Goal: Task Accomplishment & Management: Manage account settings

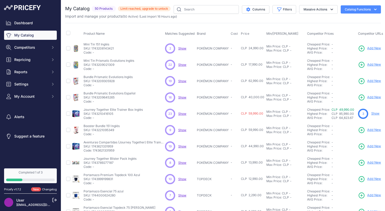
click at [133, 9] on span "Limit reached, upgrade to unlock" at bounding box center [144, 8] width 53 height 5
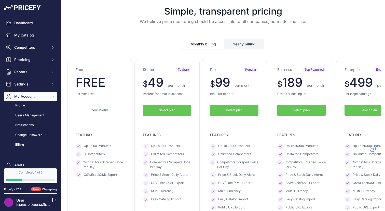
click at [247, 112] on button "Select plan" at bounding box center [234, 109] width 48 height 11
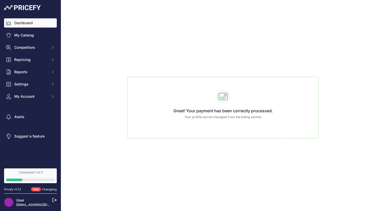
click at [26, 21] on link "Dashboard" at bounding box center [30, 22] width 53 height 9
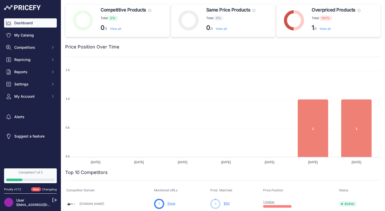
click at [327, 33] on div "Overpriced Products These products need to be repriced, they have at least one …" at bounding box center [337, 20] width 51 height 29
click at [326, 30] on link "View all" at bounding box center [325, 29] width 11 height 4
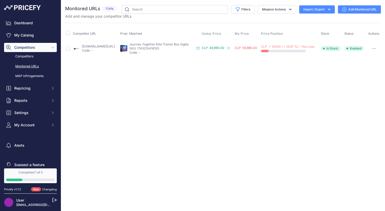
click at [309, 49] on div "CLP + 10000 ( + 16.67 %) - You Lose" at bounding box center [290, 49] width 58 height 8
click at [352, 47] on span "Enabled" at bounding box center [354, 48] width 20 height 5
click at [26, 57] on link "Competitors" at bounding box center [30, 56] width 53 height 9
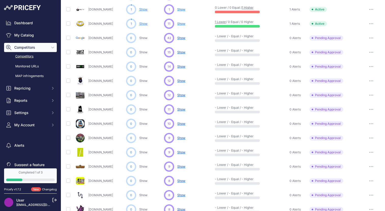
scroll to position [77, 0]
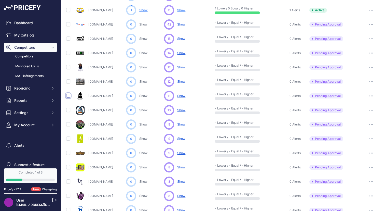
click at [67, 95] on input "checkbox" at bounding box center [68, 95] width 4 height 4
checkbox input "true"
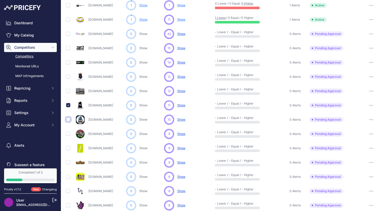
click at [69, 120] on input "checkbox" at bounding box center [68, 119] width 4 height 4
checkbox input "true"
click at [68, 134] on input "checkbox" at bounding box center [68, 133] width 4 height 4
checkbox input "true"
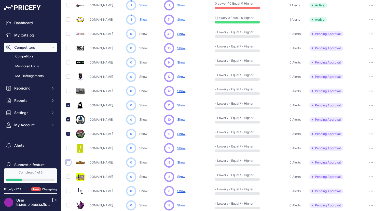
click at [68, 162] on input "checkbox" at bounding box center [68, 162] width 4 height 4
checkbox input "true"
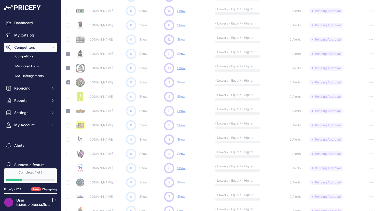
scroll to position [147, 0]
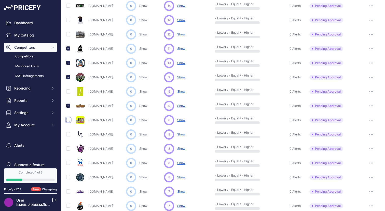
click at [69, 121] on input "checkbox" at bounding box center [68, 120] width 4 height 4
checkbox input "true"
click at [68, 134] on input "checkbox" at bounding box center [68, 134] width 4 height 4
checkbox input "true"
click at [68, 150] on td at bounding box center [69, 148] width 9 height 14
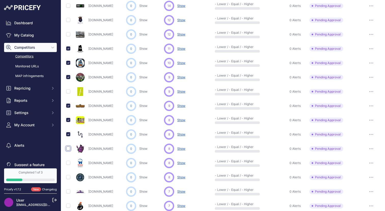
click at [68, 149] on input "checkbox" at bounding box center [68, 148] width 4 height 4
checkbox input "true"
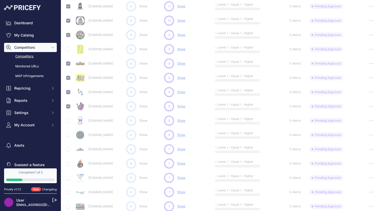
scroll to position [190, 0]
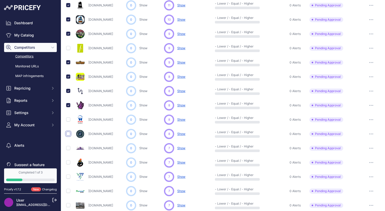
click at [67, 133] on input "checkbox" at bounding box center [68, 133] width 4 height 4
checkbox input "true"
click at [67, 161] on input "checkbox" at bounding box center [68, 162] width 4 height 4
checkbox input "true"
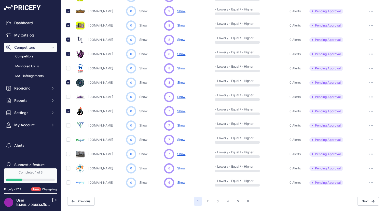
scroll to position [228, 0]
click at [67, 139] on input "checkbox" at bounding box center [68, 140] width 4 height 4
checkbox input "true"
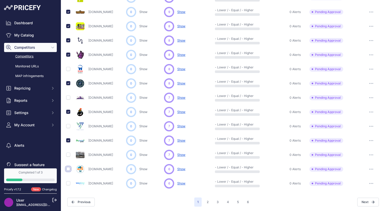
click at [69, 168] on input "checkbox" at bounding box center [68, 169] width 4 height 4
checkbox input "true"
click at [68, 184] on input "checkbox" at bounding box center [68, 183] width 4 height 4
checkbox input "true"
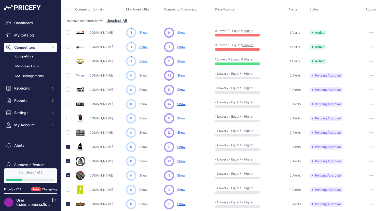
scroll to position [0, 0]
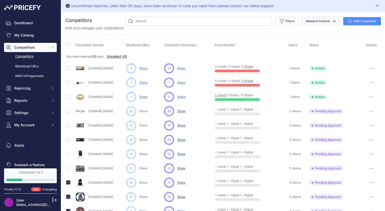
click at [328, 19] on button "Massive Actions" at bounding box center [321, 21] width 38 height 9
click at [377, 5] on icon "Close" at bounding box center [377, 5] width 3 height 3
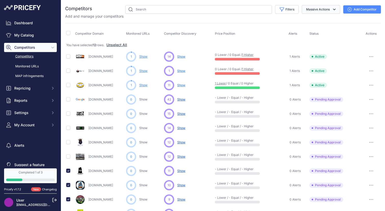
click at [314, 9] on button "Massive Actions" at bounding box center [321, 9] width 38 height 9
click at [156, 24] on div "Competitor Domain Monitored URLs Competitor Discovery Price Position" at bounding box center [223, 214] width 316 height 383
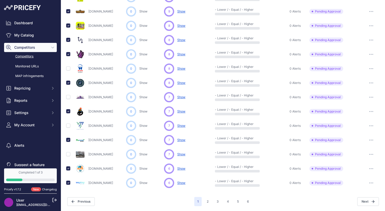
click at [370, 169] on button "button" at bounding box center [371, 168] width 10 height 7
click at [302, 197] on div "Next" at bounding box center [315, 201] width 127 height 9
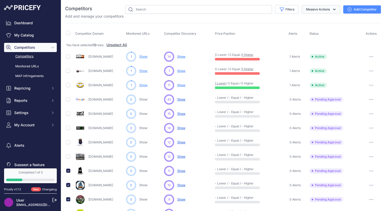
click at [317, 12] on button "Massive Actions" at bounding box center [321, 9] width 38 height 9
click at [349, 18] on div "Add and manage your competitors" at bounding box center [223, 16] width 316 height 5
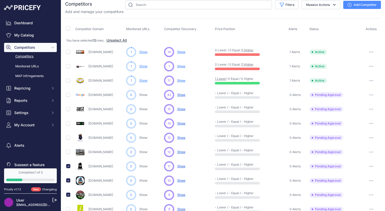
scroll to position [49, 0]
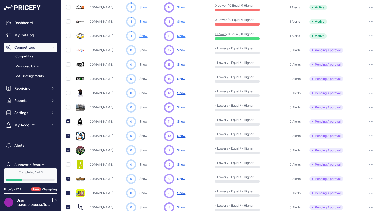
click at [369, 122] on button "button" at bounding box center [371, 121] width 10 height 7
click at [362, 140] on button "Approve Competitor" at bounding box center [359, 140] width 42 height 8
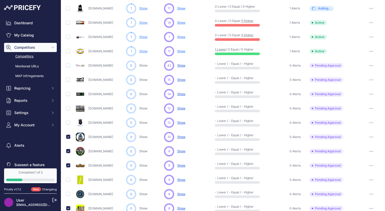
click at [372, 152] on button "button" at bounding box center [371, 150] width 10 height 7
click at [363, 169] on button "Approve Competitor" at bounding box center [359, 170] width 42 height 8
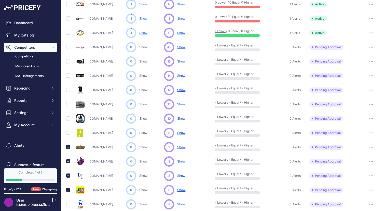
scroll to position [87, 0]
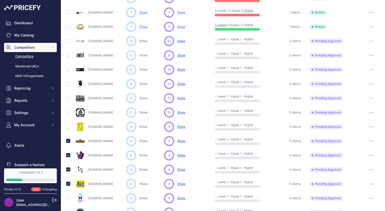
click at [369, 141] on icon "button" at bounding box center [371, 140] width 4 height 1
click at [364, 158] on button "Approve Competitor" at bounding box center [359, 160] width 42 height 8
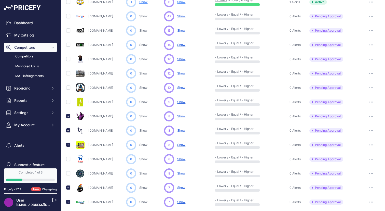
scroll to position [144, 0]
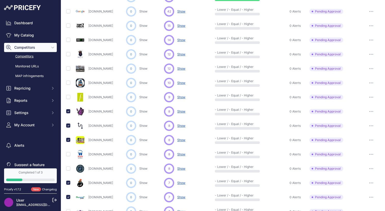
click at [372, 126] on icon "button" at bounding box center [371, 125] width 4 height 1
click at [364, 144] on button "Approve Competitor" at bounding box center [359, 144] width 42 height 8
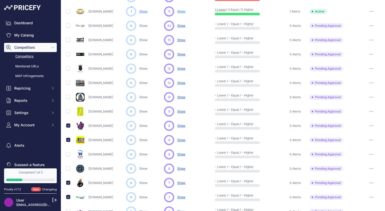
click at [372, 126] on button "button" at bounding box center [371, 125] width 10 height 7
click at [364, 143] on button "Approve Competitor" at bounding box center [359, 144] width 42 height 8
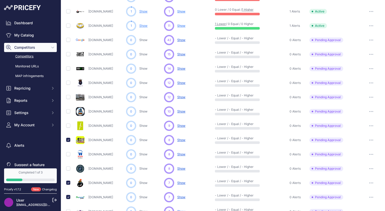
click at [368, 168] on button "button" at bounding box center [371, 168] width 10 height 7
click at [361, 185] on button "Approve Competitor" at bounding box center [359, 187] width 42 height 8
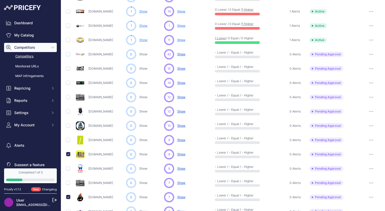
click at [373, 141] on button "button" at bounding box center [371, 139] width 10 height 7
click at [366, 156] on button "Approve Competitor" at bounding box center [359, 159] width 42 height 8
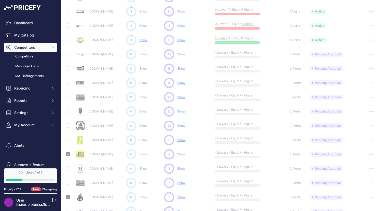
scroll to position [230, 0]
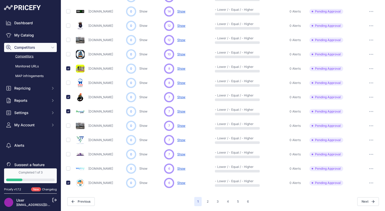
click at [370, 184] on button "button" at bounding box center [371, 182] width 10 height 7
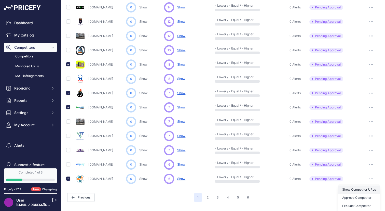
scroll to position [216, 0]
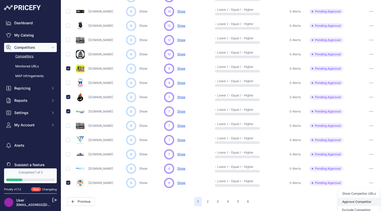
click at [362, 202] on button "Approve Competitor" at bounding box center [359, 201] width 42 height 8
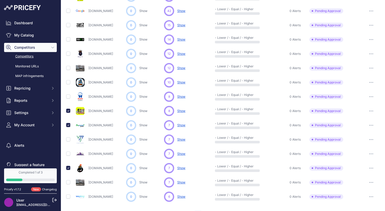
scroll to position [230, 0]
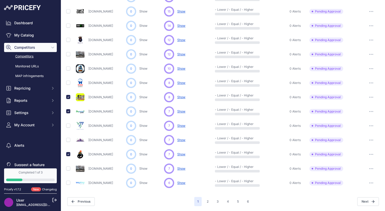
click at [372, 155] on button "button" at bounding box center [371, 154] width 10 height 7
click at [366, 174] on button "Approve Competitor" at bounding box center [359, 173] width 42 height 8
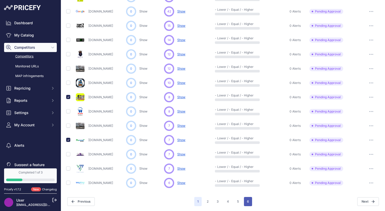
click at [249, 201] on button "6" at bounding box center [248, 201] width 8 height 9
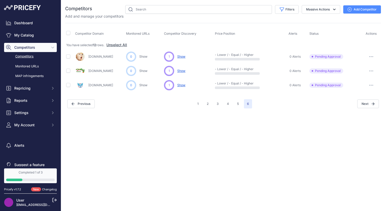
click at [369, 86] on button "button" at bounding box center [371, 84] width 10 height 7
click at [358, 112] on button "Exclude Competitor" at bounding box center [359, 112] width 42 height 8
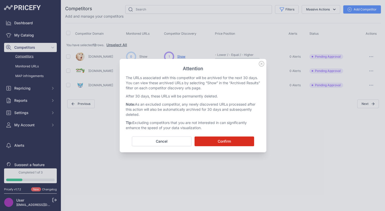
click at [239, 141] on button "Confirm" at bounding box center [225, 141] width 60 height 10
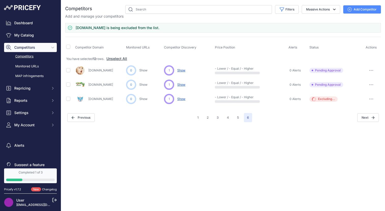
click at [374, 86] on button "button" at bounding box center [371, 84] width 10 height 7
click at [364, 110] on button "Exclude Competitor" at bounding box center [359, 111] width 42 height 8
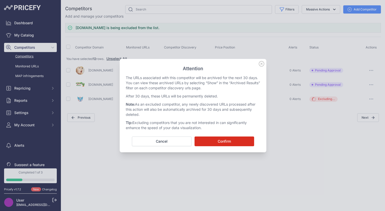
click at [234, 141] on button "Confirm" at bounding box center [225, 141] width 60 height 10
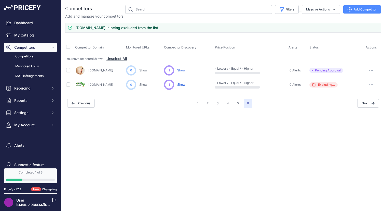
click at [370, 72] on button "button" at bounding box center [371, 70] width 10 height 7
click at [355, 96] on button "Exclude Competitor" at bounding box center [359, 97] width 42 height 8
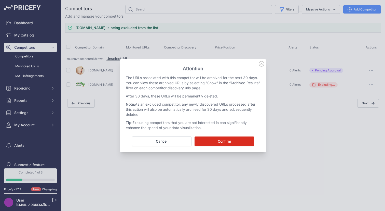
click at [215, 136] on button "Confirm" at bounding box center [225, 141] width 60 height 10
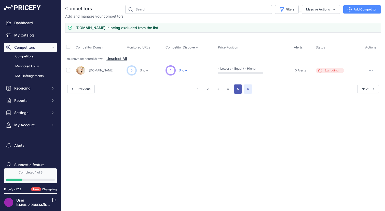
click at [237, 86] on button "5" at bounding box center [238, 88] width 8 height 9
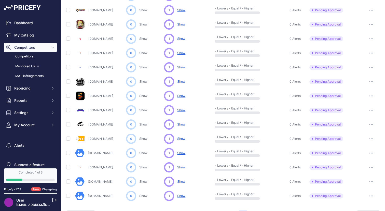
scroll to position [216, 0]
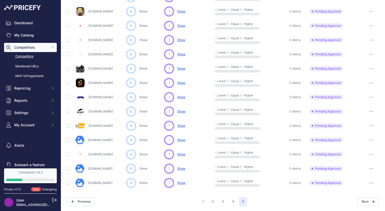
click at [365, 151] on div at bounding box center [371, 154] width 18 height 7
click at [372, 154] on icon "button" at bounding box center [371, 154] width 4 height 1
click at [361, 180] on button "Exclude Competitor" at bounding box center [359, 181] width 42 height 8
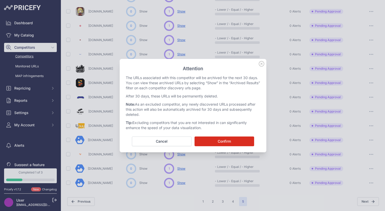
click at [217, 143] on button "Confirm" at bounding box center [225, 141] width 60 height 10
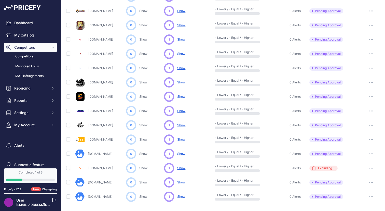
scroll to position [230, 0]
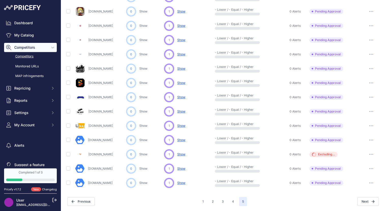
click at [368, 96] on button "button" at bounding box center [371, 96] width 10 height 7
click at [363, 114] on button "Approve Competitor" at bounding box center [359, 116] width 42 height 8
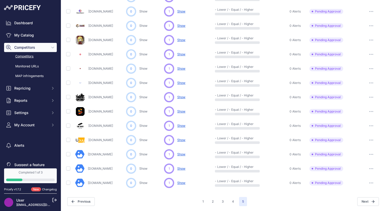
scroll to position [202, 0]
click at [369, 83] on button "button" at bounding box center [371, 82] width 10 height 7
click at [353, 99] on button "Approve Competitor" at bounding box center [359, 102] width 42 height 8
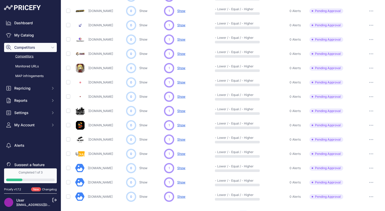
scroll to position [216, 0]
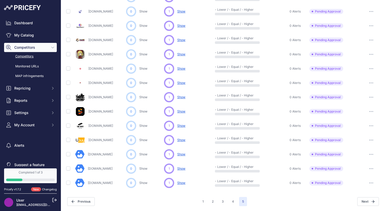
click at [371, 54] on icon "button" at bounding box center [371, 54] width 1 height 1
click at [371, 55] on button "button" at bounding box center [371, 54] width 10 height 7
click at [371, 67] on button "button" at bounding box center [371, 68] width 10 height 7
click at [367, 98] on button "Exclude Competitor" at bounding box center [359, 95] width 42 height 8
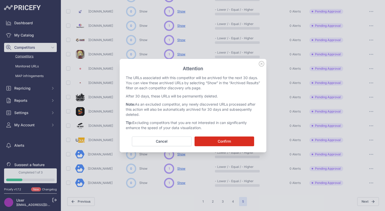
click at [235, 142] on button "Confirm" at bounding box center [225, 141] width 60 height 10
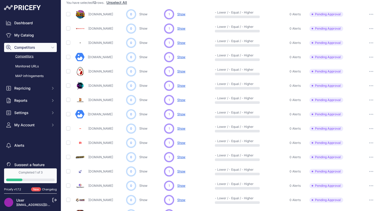
scroll to position [40, 0]
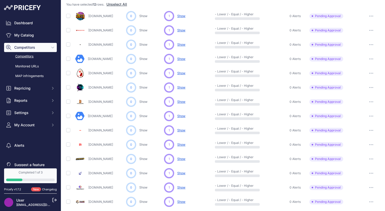
click at [373, 44] on button "button" at bounding box center [371, 44] width 10 height 7
click at [359, 63] on button "Approve Competitor" at bounding box center [359, 63] width 42 height 8
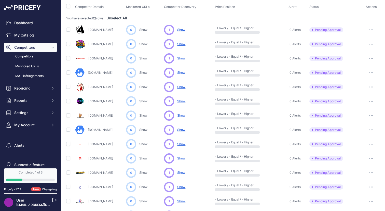
scroll to position [54, 0]
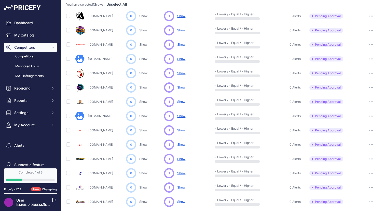
click at [369, 29] on button "button" at bounding box center [371, 30] width 10 height 7
click at [357, 59] on button "Exclude Competitor" at bounding box center [359, 57] width 42 height 8
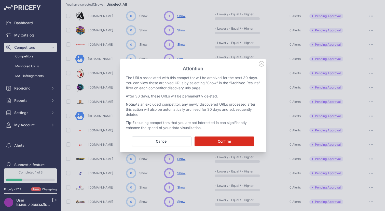
click at [226, 141] on button "Confirm" at bounding box center [225, 141] width 60 height 10
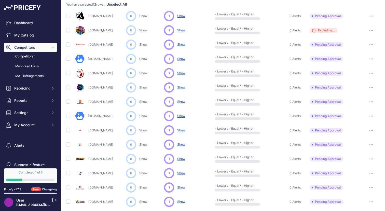
click at [369, 16] on button "button" at bounding box center [371, 15] width 10 height 7
click at [363, 40] on button "Exclude Competitor" at bounding box center [359, 43] width 42 height 8
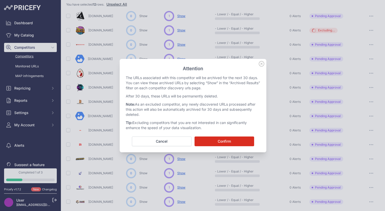
click at [228, 144] on button "Confirm" at bounding box center [225, 141] width 60 height 10
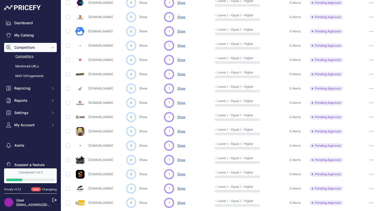
scroll to position [173, 0]
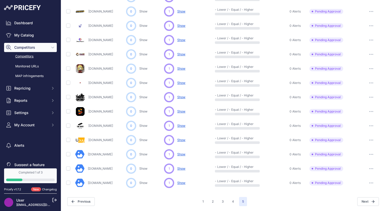
click at [369, 83] on button "button" at bounding box center [371, 82] width 10 height 7
click at [361, 108] on button "Exclude Competitor" at bounding box center [359, 110] width 42 height 8
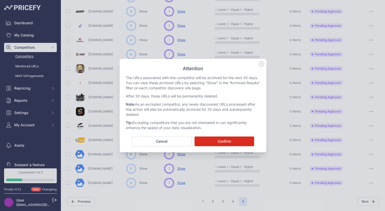
click at [226, 140] on button "Confirm" at bounding box center [225, 141] width 60 height 10
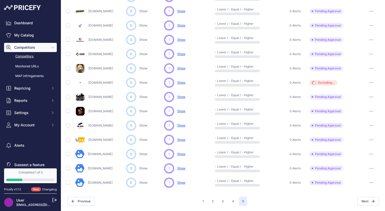
scroll to position [173, 0]
click at [366, 125] on button "button" at bounding box center [371, 125] width 10 height 7
click at [358, 146] on button "Approve Competitor" at bounding box center [359, 144] width 42 height 8
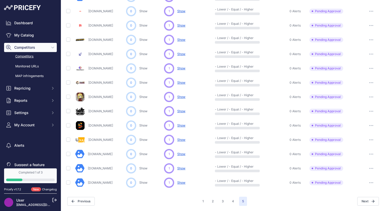
scroll to position [159, 0]
click at [370, 169] on button "button" at bounding box center [371, 168] width 10 height 7
click at [362, 186] on button "Approve Competitor" at bounding box center [359, 187] width 42 height 8
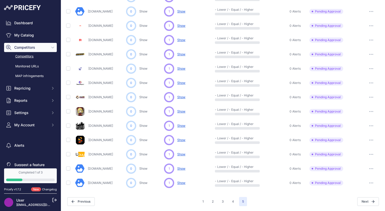
click at [365, 181] on div at bounding box center [371, 182] width 18 height 7
click at [366, 181] on button "button" at bounding box center [371, 182] width 10 height 7
click at [355, 207] on button "Exclude Competitor" at bounding box center [359, 210] width 42 height 8
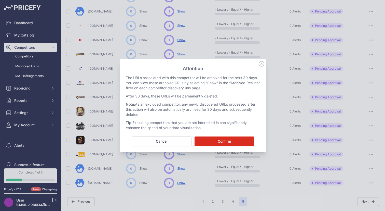
click at [233, 139] on button "Confirm" at bounding box center [225, 141] width 60 height 10
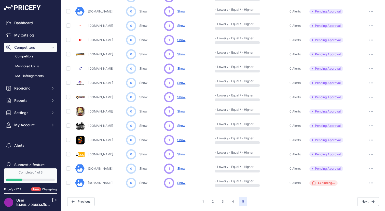
click at [367, 154] on button "button" at bounding box center [371, 154] width 10 height 7
click at [347, 178] on button "Exclude Competitor" at bounding box center [359, 181] width 42 height 8
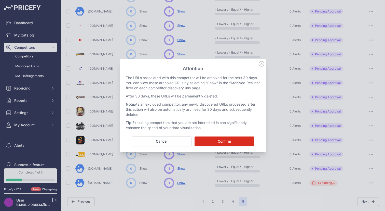
click at [248, 146] on div "Attention The URLs associated with this competitor will be archived for the nex…" at bounding box center [193, 105] width 147 height 93
click at [246, 143] on button "Confirm" at bounding box center [225, 141] width 60 height 10
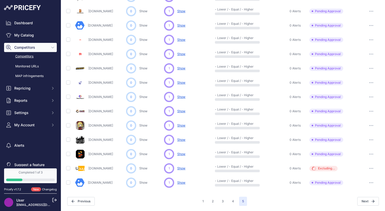
scroll to position [144, 0]
click at [233, 201] on button "4" at bounding box center [233, 201] width 8 height 9
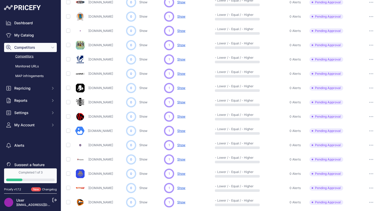
scroll to position [79, 0]
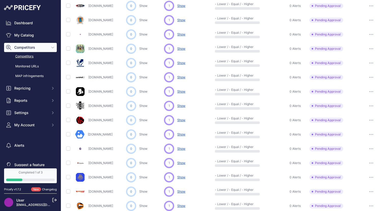
click at [370, 119] on icon "button" at bounding box center [371, 119] width 4 height 1
click at [359, 138] on button "Approve Competitor" at bounding box center [359, 139] width 42 height 8
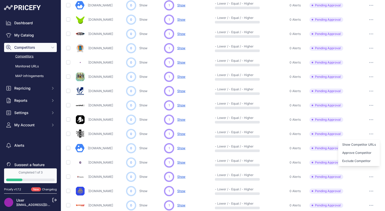
click at [384, 132] on div "You are not connected to the internet. Competitors" at bounding box center [223, 141] width 324 height 441
click at [372, 119] on icon "button" at bounding box center [371, 119] width 4 height 1
click at [371, 135] on button "Approve Competitor" at bounding box center [359, 138] width 42 height 8
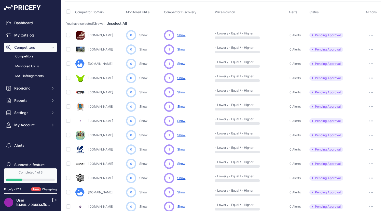
scroll to position [21, 0]
click at [370, 38] on button "button" at bounding box center [371, 35] width 10 height 7
click at [364, 60] on button "Exclude Competitor" at bounding box center [359, 62] width 42 height 8
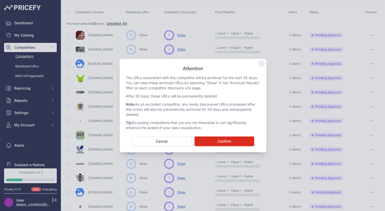
click at [221, 143] on button "Confirm" at bounding box center [225, 141] width 60 height 10
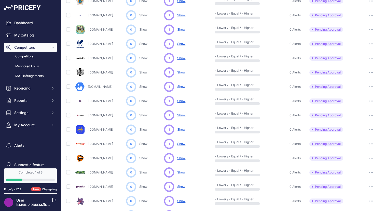
scroll to position [230, 0]
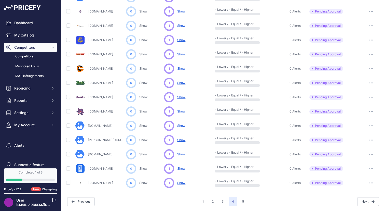
click at [370, 98] on button "button" at bounding box center [371, 96] width 10 height 7
click at [357, 115] on button "Approve Competitor" at bounding box center [359, 116] width 42 height 8
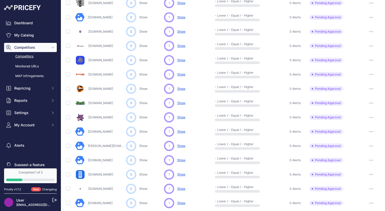
click at [370, 17] on icon "button" at bounding box center [371, 17] width 4 height 1
click at [360, 36] on button "Approve Competitor" at bounding box center [359, 36] width 42 height 8
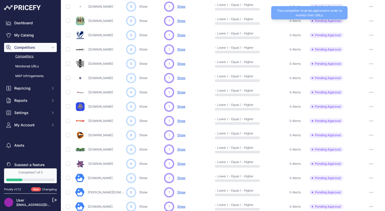
scroll to position [148, 0]
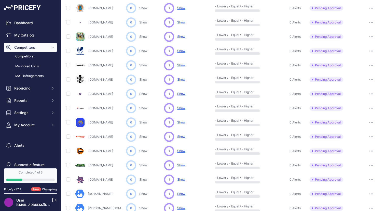
click at [369, 22] on icon "button" at bounding box center [371, 22] width 4 height 1
click at [360, 49] on button "Exclude Competitor" at bounding box center [359, 49] width 42 height 8
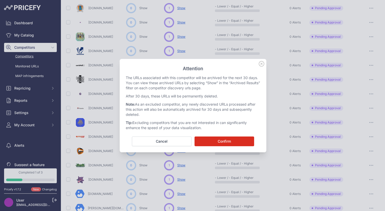
click at [205, 141] on button "Confirm" at bounding box center [225, 141] width 60 height 10
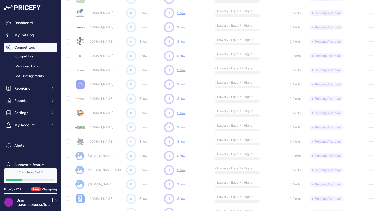
scroll to position [193, 0]
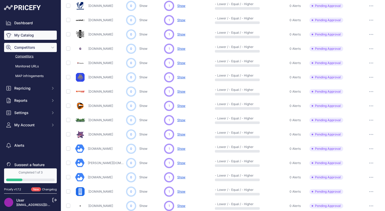
click at [51, 37] on link "My Catalog" at bounding box center [30, 35] width 53 height 9
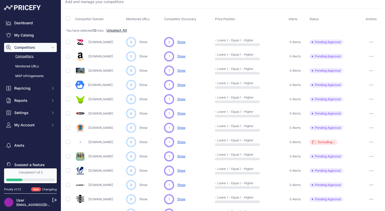
scroll to position [0, 0]
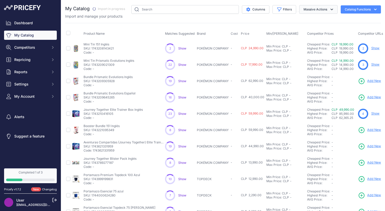
click at [327, 7] on button "Massive Actions" at bounding box center [318, 9] width 38 height 9
click at [324, 11] on button "Massive Actions" at bounding box center [318, 9] width 38 height 9
click at [356, 9] on button "Catalog Functions" at bounding box center [361, 9] width 40 height 8
click at [292, 20] on div "My Catalog" at bounding box center [223, 153] width 316 height 296
click at [19, 50] on button "Competitors" at bounding box center [30, 47] width 53 height 9
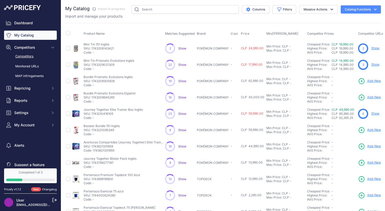
click at [23, 58] on link "Competitors" at bounding box center [30, 56] width 53 height 9
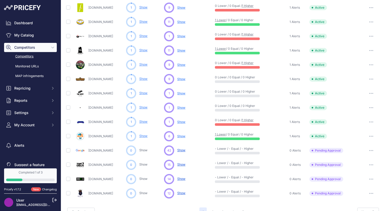
scroll to position [207, 0]
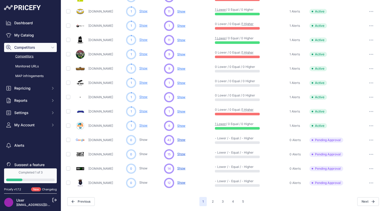
click at [100, 183] on link "[DOMAIN_NAME]" at bounding box center [100, 183] width 25 height 4
click at [368, 168] on button "button" at bounding box center [371, 168] width 10 height 7
click at [359, 193] on button "Exclude Competitor" at bounding box center [359, 195] width 42 height 8
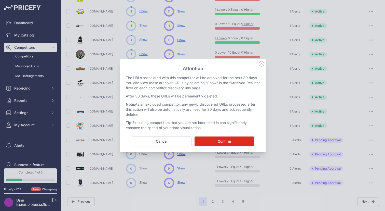
click at [220, 139] on button "Confirm" at bounding box center [225, 141] width 60 height 10
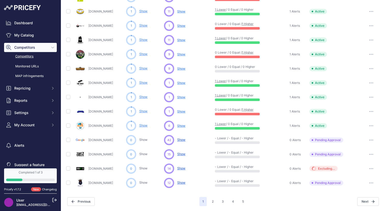
click at [372, 180] on button "button" at bounding box center [371, 182] width 10 height 7
click at [359, 207] on button "Exclude Competitor" at bounding box center [359, 210] width 42 height 8
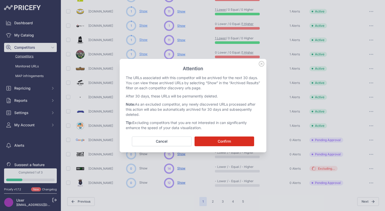
click at [216, 137] on button "Confirm" at bounding box center [225, 141] width 60 height 10
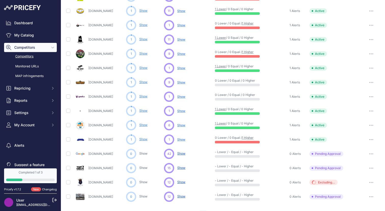
scroll to position [221, 0]
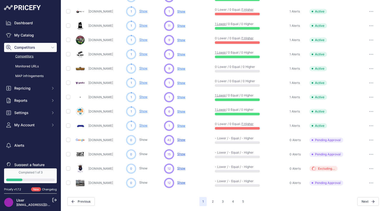
click at [374, 153] on button "button" at bounding box center [371, 154] width 10 height 7
click at [361, 179] on button "Exclude Competitor" at bounding box center [359, 181] width 42 height 8
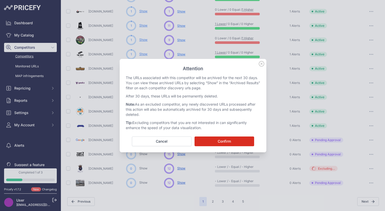
click at [243, 137] on button "Confirm" at bounding box center [225, 141] width 60 height 10
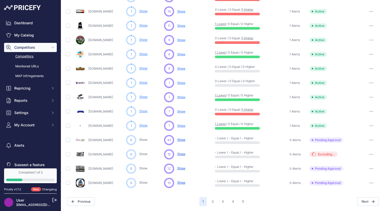
scroll to position [207, 0]
click at [91, 182] on link "Gameofmagictienda.cl" at bounding box center [100, 183] width 25 height 4
click at [373, 169] on button "button" at bounding box center [371, 168] width 10 height 7
click at [363, 194] on button "Exclude Competitor" at bounding box center [359, 195] width 42 height 8
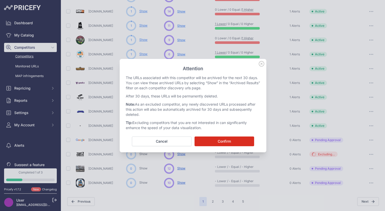
click at [222, 142] on button "Confirm" at bounding box center [225, 141] width 60 height 10
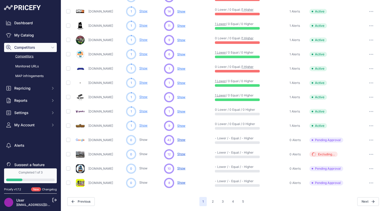
click at [370, 168] on icon "button" at bounding box center [370, 168] width 1 height 1
click at [365, 189] on button "Approve Competitor" at bounding box center [359, 187] width 42 height 8
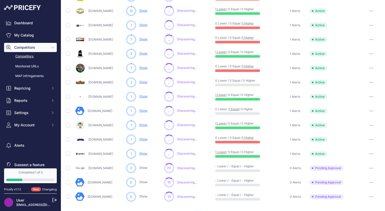
scroll to position [221, 0]
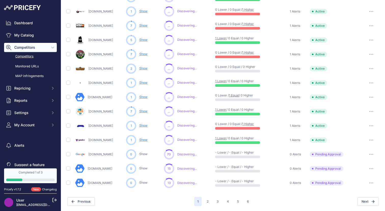
click at [370, 153] on button "button" at bounding box center [371, 154] width 10 height 7
click at [362, 182] on button "Exclude Competitor" at bounding box center [359, 181] width 42 height 8
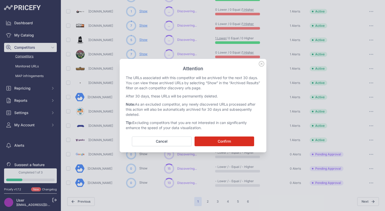
click at [217, 144] on button "Confirm" at bounding box center [225, 141] width 60 height 10
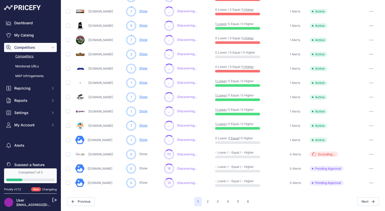
click at [372, 182] on button "button" at bounding box center [371, 182] width 10 height 7
click at [362, 199] on button "Approve Competitor" at bounding box center [359, 201] width 42 height 8
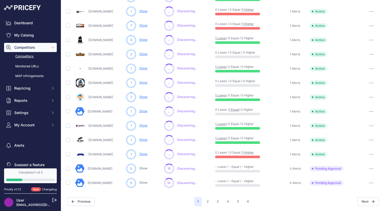
click at [367, 182] on button "button" at bounding box center [371, 182] width 10 height 7
click at [361, 200] on button "Approve Competitor" at bounding box center [359, 201] width 42 height 8
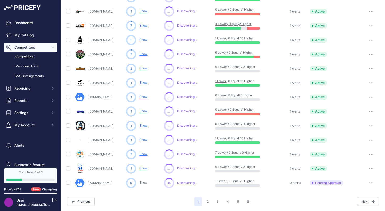
click at [373, 184] on button "button" at bounding box center [371, 182] width 10 height 7
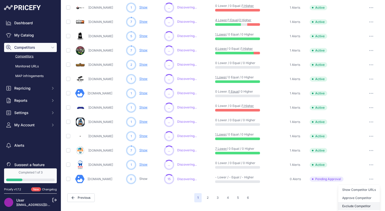
click at [361, 208] on button "Exclude Competitor" at bounding box center [359, 206] width 42 height 8
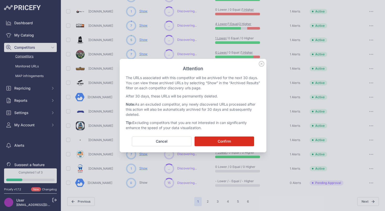
click at [213, 147] on div "Attention The URLs associated with this competitor will be archived for the nex…" at bounding box center [193, 105] width 147 height 93
click at [214, 144] on button "Confirm" at bounding box center [225, 141] width 60 height 10
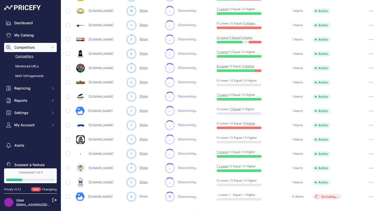
scroll to position [221, 0]
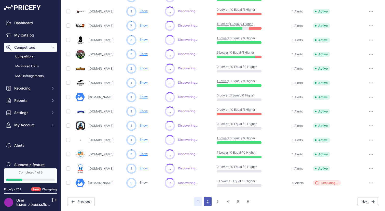
click at [207, 202] on button "2" at bounding box center [208, 201] width 8 height 9
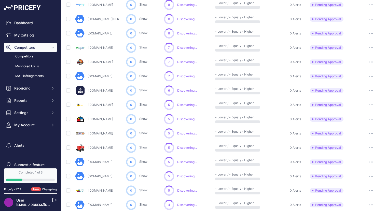
scroll to position [137, 0]
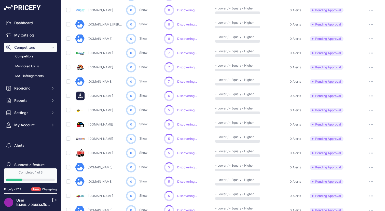
click at [372, 70] on button "button" at bounding box center [371, 67] width 10 height 7
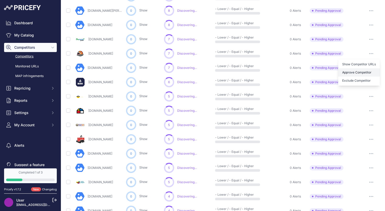
scroll to position [123, 0]
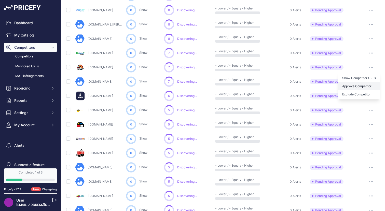
click at [362, 89] on button "Approve Competitor" at bounding box center [359, 86] width 42 height 8
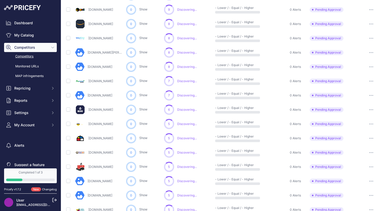
scroll to position [137, 0]
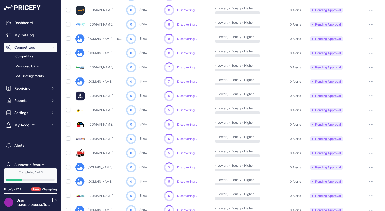
click at [369, 24] on icon "button" at bounding box center [371, 24] width 4 height 1
click at [357, 46] on button "Approve Competitor" at bounding box center [359, 43] width 42 height 8
click at [371, 112] on button "button" at bounding box center [371, 109] width 10 height 7
click at [366, 130] on button "Approve Competitor" at bounding box center [359, 129] width 42 height 8
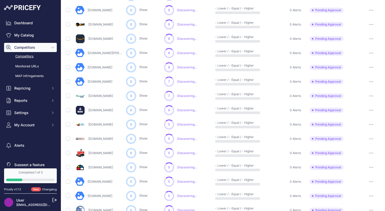
click at [371, 139] on button "button" at bounding box center [371, 138] width 10 height 7
click at [355, 157] on button "Approve Competitor" at bounding box center [359, 157] width 42 height 8
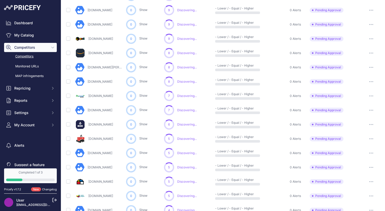
click at [374, 139] on button "button" at bounding box center [371, 138] width 10 height 7
click at [363, 158] on button "Approve Competitor" at bounding box center [359, 157] width 42 height 8
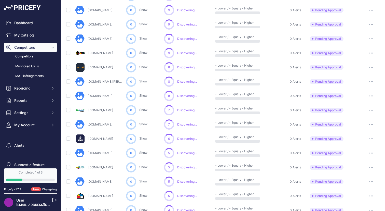
click at [371, 167] on icon "button" at bounding box center [371, 167] width 4 height 1
click at [350, 186] on button "Approve Competitor" at bounding box center [359, 186] width 42 height 8
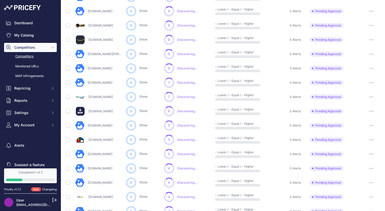
scroll to position [221, 0]
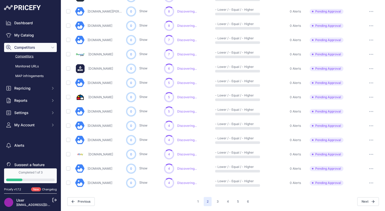
click at [372, 181] on button "button" at bounding box center [371, 182] width 10 height 7
click at [360, 201] on button "Approve Competitor" at bounding box center [359, 201] width 42 height 8
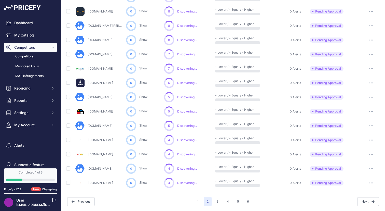
click at [368, 9] on button "button" at bounding box center [371, 11] width 10 height 7
click at [366, 39] on button "Exclude Competitor" at bounding box center [359, 38] width 42 height 8
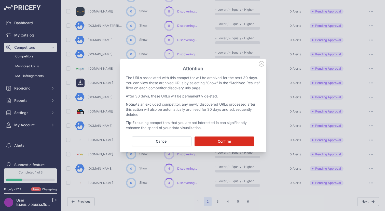
scroll to position [207, 0]
click at [233, 140] on button "Confirm" at bounding box center [225, 141] width 60 height 10
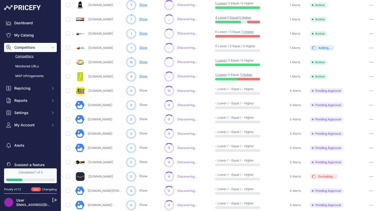
scroll to position [56, 0]
click at [372, 91] on button "button" at bounding box center [371, 90] width 10 height 7
click at [371, 110] on button "Approve Competitor" at bounding box center [359, 109] width 42 height 8
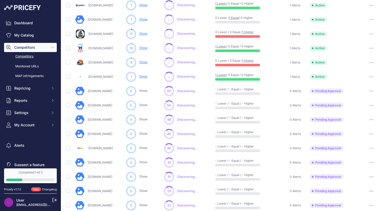
scroll to position [43, 0]
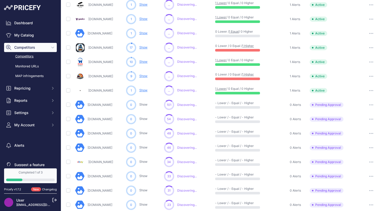
click at [378, 106] on div at bounding box center [371, 104] width 18 height 7
click at [373, 105] on icon "button" at bounding box center [371, 104] width 4 height 1
click at [370, 131] on button "Exclude Competitor" at bounding box center [359, 132] width 42 height 8
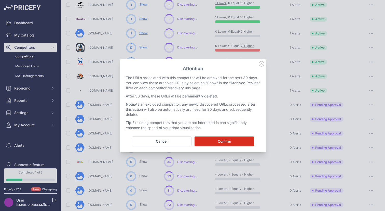
click at [214, 137] on button "Confirm" at bounding box center [225, 141] width 60 height 10
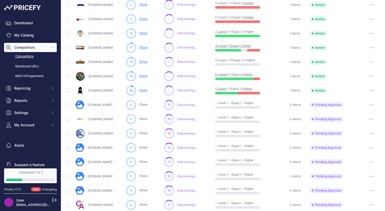
click at [370, 105] on button "button" at bounding box center [371, 104] width 10 height 7
click at [370, 121] on button "Approve Competitor" at bounding box center [359, 123] width 42 height 8
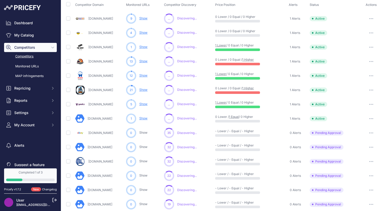
scroll to position [56, 0]
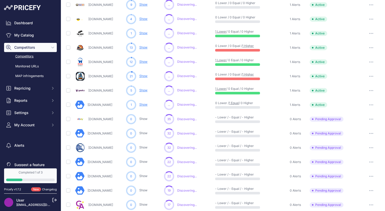
click at [371, 117] on button "button" at bounding box center [371, 118] width 10 height 7
click at [368, 145] on button "Exclude Competitor" at bounding box center [359, 146] width 42 height 8
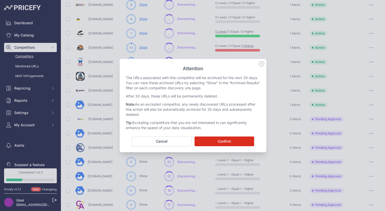
click at [245, 142] on button "Confirm" at bounding box center [225, 141] width 60 height 10
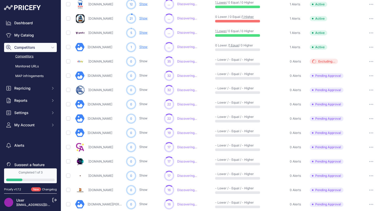
scroll to position [86, 0]
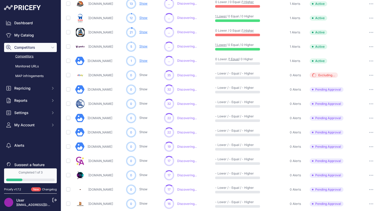
click at [371, 159] on button "button" at bounding box center [371, 160] width 10 height 7
click at [348, 181] on button "Approve Competitor" at bounding box center [359, 179] width 42 height 8
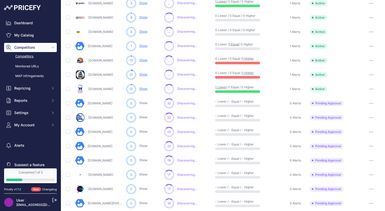
scroll to position [100, 0]
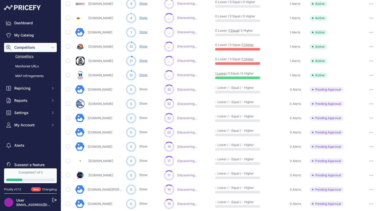
click at [370, 160] on icon "button" at bounding box center [371, 160] width 4 height 1
click at [364, 182] on button "Approve Competitor" at bounding box center [359, 179] width 42 height 8
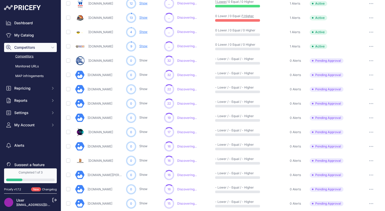
scroll to position [129, 0]
drag, startPoint x: 112, startPoint y: 146, endPoint x: 78, endPoint y: 146, distance: 33.6
click at [78, 146] on div "Heavyplay.com" at bounding box center [99, 146] width 49 height 10
copy link "Heavyplay.com"
click at [371, 148] on button "button" at bounding box center [371, 146] width 10 height 7
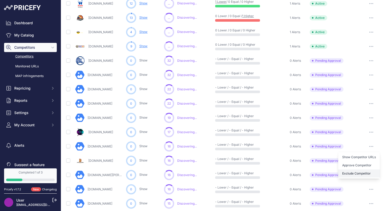
click at [367, 171] on button "Exclude Competitor" at bounding box center [359, 173] width 42 height 8
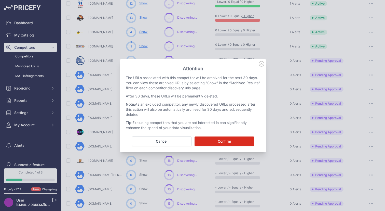
click at [215, 141] on button "Confirm" at bounding box center [225, 141] width 60 height 10
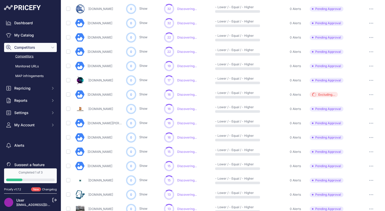
scroll to position [209, 0]
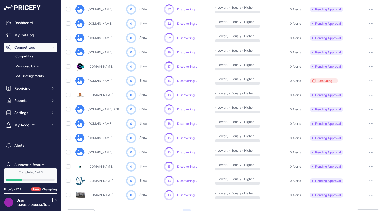
click at [371, 168] on button "button" at bounding box center [371, 166] width 10 height 7
click at [362, 184] on button "Approve Competitor" at bounding box center [359, 185] width 42 height 8
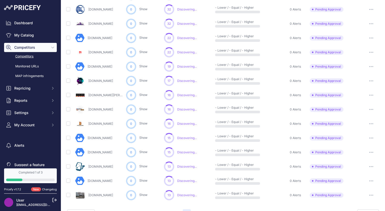
click at [369, 163] on button "button" at bounding box center [371, 166] width 10 height 7
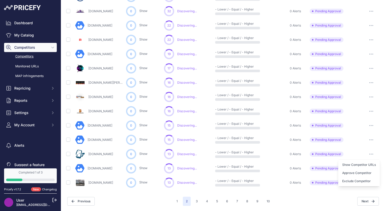
scroll to position [195, 0]
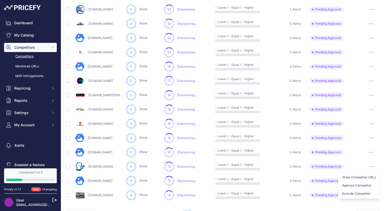
click at [370, 167] on button "button" at bounding box center [371, 166] width 10 height 7
click at [372, 166] on icon "button" at bounding box center [371, 166] width 4 height 1
click at [369, 186] on button "Approve Competitor" at bounding box center [359, 185] width 42 height 8
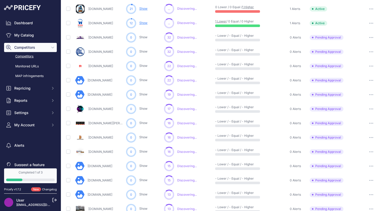
scroll to position [209, 0]
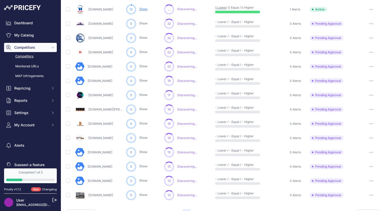
click at [370, 80] on button "button" at bounding box center [371, 80] width 10 height 7
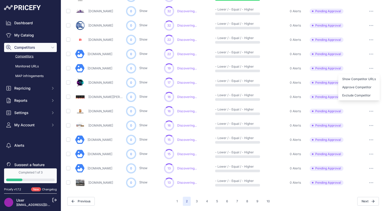
scroll to position [195, 0]
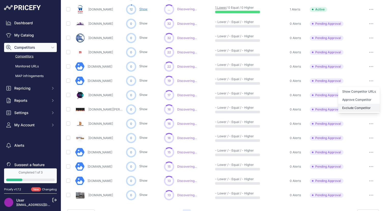
click at [367, 105] on button "Exclude Competitor" at bounding box center [359, 108] width 42 height 8
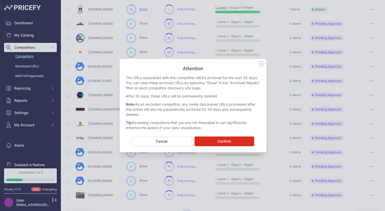
click at [225, 140] on button "Confirm" at bounding box center [225, 141] width 60 height 10
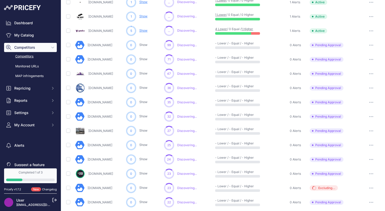
scroll to position [177, 0]
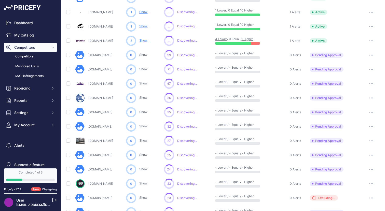
click at [375, 54] on button "button" at bounding box center [371, 54] width 10 height 7
click at [371, 80] on button "Exclude Competitor" at bounding box center [359, 82] width 42 height 8
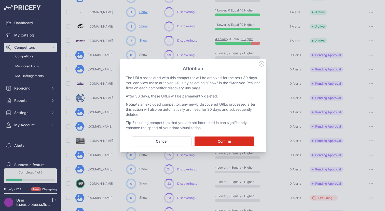
click at [214, 140] on button "Confirm" at bounding box center [225, 141] width 60 height 10
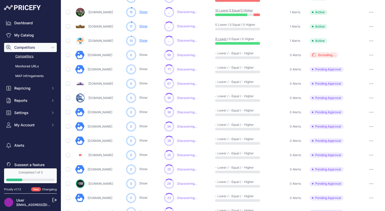
click at [372, 113] on button "button" at bounding box center [371, 111] width 10 height 7
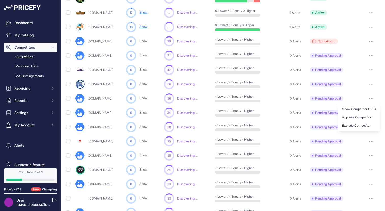
scroll to position [163, 0]
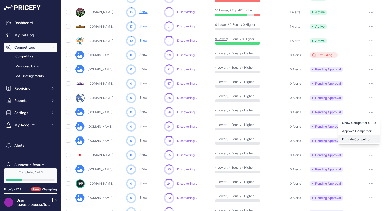
click at [355, 141] on button "Exclude Competitor" at bounding box center [359, 139] width 42 height 8
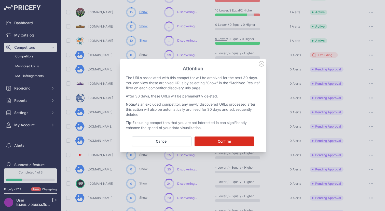
click at [195, 137] on button "Confirm" at bounding box center [225, 141] width 60 height 10
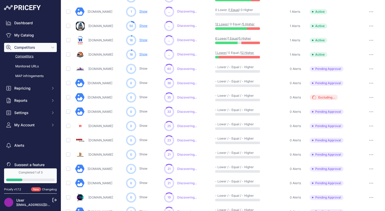
scroll to position [177, 0]
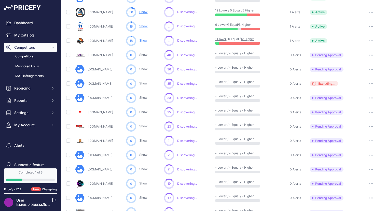
click at [367, 126] on button "button" at bounding box center [371, 126] width 10 height 7
click at [356, 144] on button "Approve Competitor" at bounding box center [359, 145] width 42 height 8
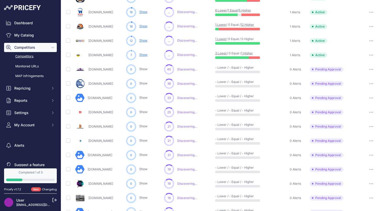
scroll to position [207, 0]
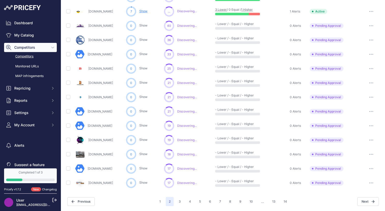
click at [374, 109] on button "button" at bounding box center [371, 111] width 10 height 7
click at [365, 141] on button "Exclude Competitor" at bounding box center [359, 138] width 42 height 8
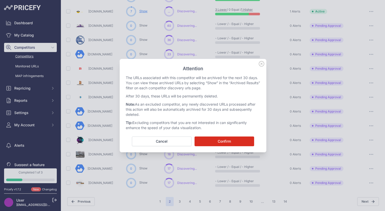
click at [223, 145] on button "Confirm" at bounding box center [225, 141] width 60 height 10
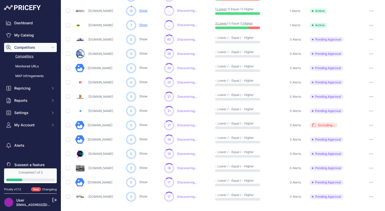
scroll to position [221, 0]
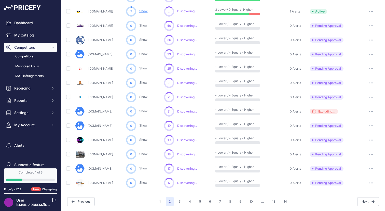
click at [14, 180] on div at bounding box center [14, 179] width 16 height 3
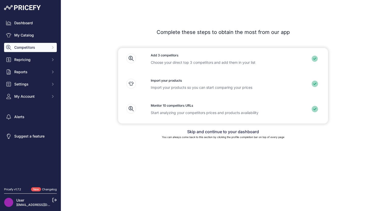
click at [17, 47] on span "Competitors" at bounding box center [30, 47] width 33 height 5
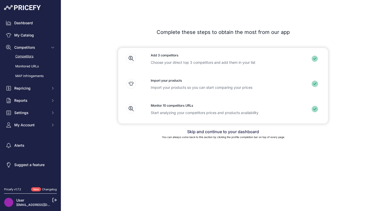
click at [19, 54] on link "Competitors" at bounding box center [30, 56] width 53 height 9
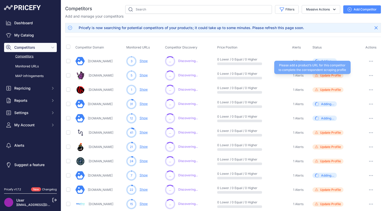
click at [319, 76] on span "Update Profile" at bounding box center [327, 75] width 31 height 5
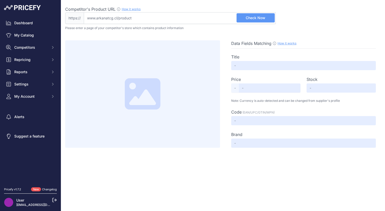
click at [108, 21] on input "Competitor's Product URL How it works In order to create your competitor's extr…" at bounding box center [180, 18] width 192 height 12
click at [102, 19] on input "Competitor's Product URL How it works In order to create your competitor's extr…" at bounding box center [180, 18] width 192 height 12
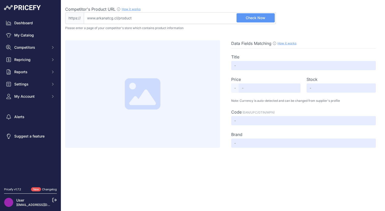
drag, startPoint x: 96, startPoint y: 19, endPoint x: 115, endPoint y: 19, distance: 19.1
click at [115, 19] on input "Competitor's Product URL How it works In order to create your competitor's extr…" at bounding box center [180, 18] width 192 height 12
click at [124, 19] on input "Competitor's Product URL How it works In order to create your competitor's extr…" at bounding box center [180, 18] width 192 height 12
paste input "[URL][DOMAIN_NAME]"
type input "[DOMAIN_NAME][URL]"
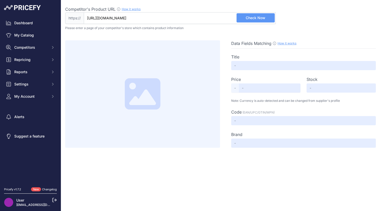
click at [269, 19] on button "Check Now" at bounding box center [256, 17] width 38 height 9
type input "Pokemon Mega Evolution - 3 Pack Blister [INGLÉS]"
type input "16990.0"
type input "Available"
type input "PKMN-ME-BBLIS"
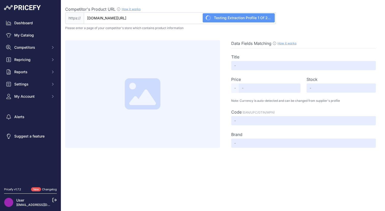
type input "POKEMON"
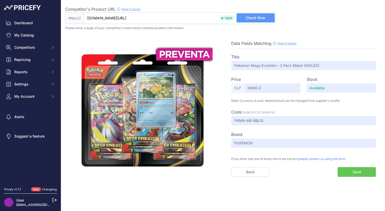
click at [343, 170] on button "Save" at bounding box center [357, 172] width 38 height 10
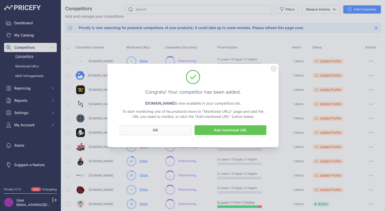
click at [162, 132] on button "OK" at bounding box center [156, 130] width 72 height 10
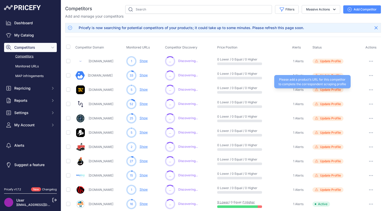
click at [331, 89] on span "Update Profile" at bounding box center [330, 90] width 21 height 4
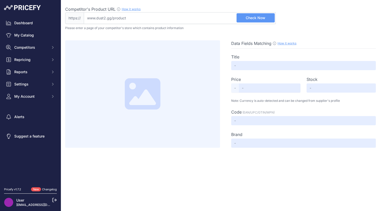
click at [150, 16] on input "Competitor's Product URL How it works In order to create your competitor's extr…" at bounding box center [180, 18] width 192 height 12
paste input "[URL][DOMAIN_NAME]"
type input "[DOMAIN_NAME][URL]"
click at [258, 20] on span "Check Now" at bounding box center [256, 17] width 20 height 5
click at [213, 32] on div "Data Fields Matching How it works Use our Chrome APP to create a personalized s…" at bounding box center [223, 88] width 316 height 117
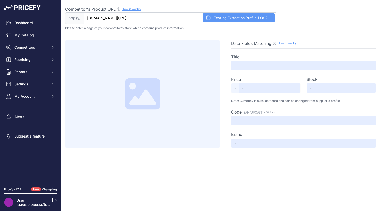
click at [237, 45] on span "Data Fields Matching" at bounding box center [251, 43] width 40 height 5
type input "Pokemon Scarlet&Violet Destined Rivals Elite Trainer Box ESP"
type input "Not Found"
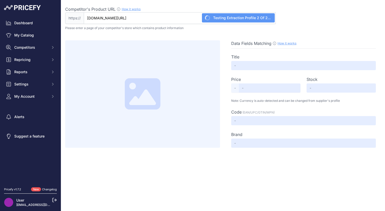
type input "Not Found"
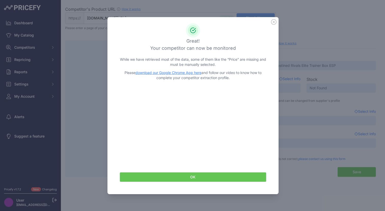
click at [191, 177] on button "OK" at bounding box center [193, 177] width 147 height 10
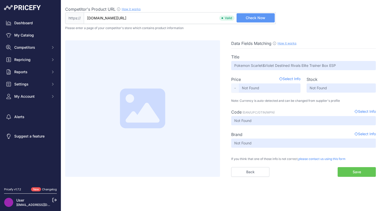
click at [290, 79] on span "Select Info" at bounding box center [289, 79] width 21 height 6
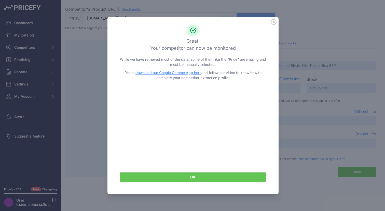
click at [175, 73] on link "download our Google Chrome App here" at bounding box center [168, 72] width 66 height 4
click at [204, 181] on button "OK" at bounding box center [193, 177] width 147 height 10
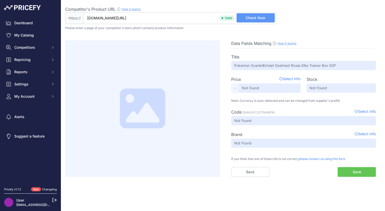
click at [291, 78] on span "Select Info" at bounding box center [289, 79] width 21 height 6
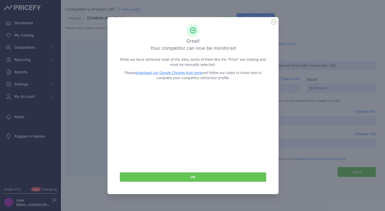
click at [270, 25] on div "Great! Your competitor can now be monitored While we have retrieved most of the…" at bounding box center [193, 94] width 159 height 143
click at [271, 24] on icon at bounding box center [274, 22] width 6 height 6
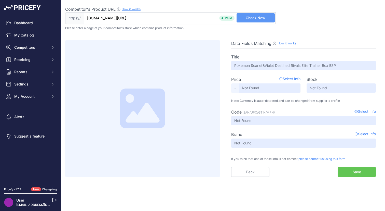
click at [193, 20] on input "[DOMAIN_NAME][URL]" at bounding box center [180, 18] width 192 height 12
click at [193, 20] on input "dust2.gg/producto/pokemon-scarletviolet-destined-rivals-elite-trainer-box-esp/" at bounding box center [180, 18] width 192 height 12
click at [289, 81] on span "Select Info" at bounding box center [289, 79] width 21 height 6
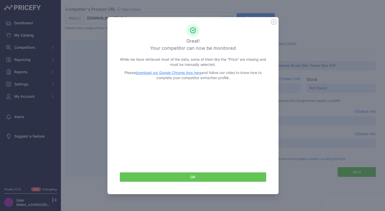
click at [212, 180] on button "OK" at bounding box center [193, 177] width 147 height 10
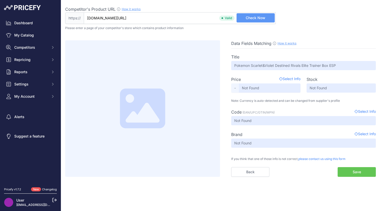
click at [338, 172] on button "Save" at bounding box center [357, 172] width 38 height 10
click at [256, 15] on span "Check Now" at bounding box center [256, 17] width 20 height 5
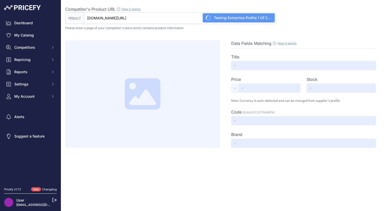
type input "Pokemon Scarlet&Violet Destined Rivals Elite Trainer Box ESP"
type input "48990"
type input "Not Found"
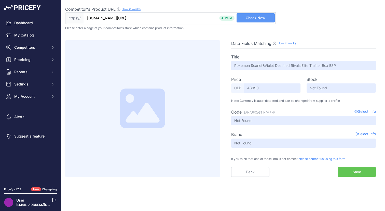
click at [354, 171] on button "Save" at bounding box center [357, 172] width 38 height 10
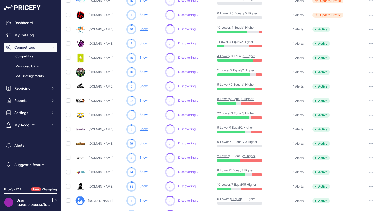
scroll to position [221, 0]
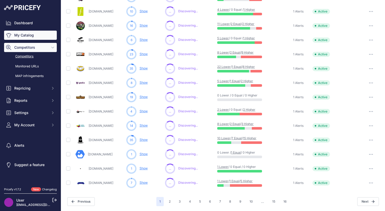
click at [23, 35] on link "My Catalog" at bounding box center [30, 35] width 53 height 9
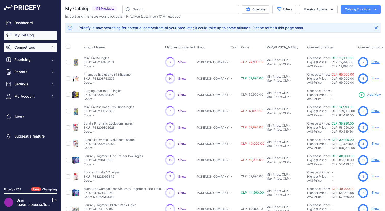
click at [21, 46] on span "Competitors" at bounding box center [30, 47] width 33 height 5
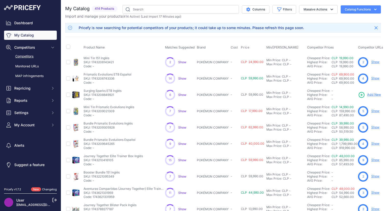
click at [28, 59] on link "Competitors" at bounding box center [30, 56] width 53 height 9
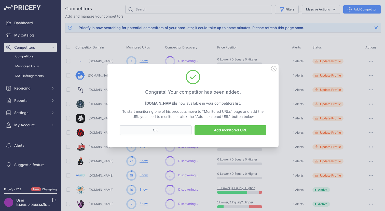
click at [162, 128] on button "OK" at bounding box center [156, 130] width 72 height 10
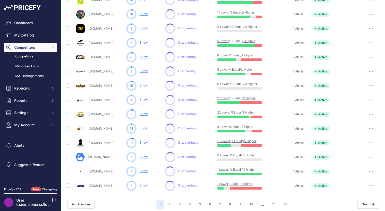
scroll to position [221, 0]
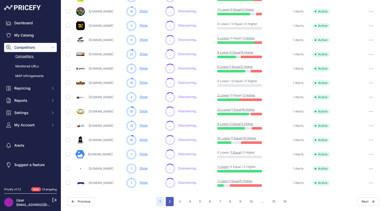
click at [173, 203] on button "2" at bounding box center [170, 201] width 8 height 9
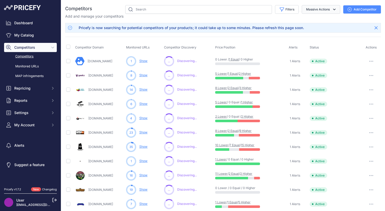
click at [322, 12] on button "Massive Actions" at bounding box center [321, 9] width 38 height 9
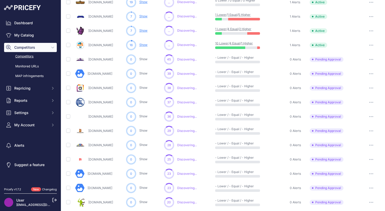
scroll to position [221, 0]
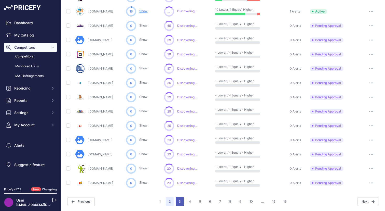
click at [182, 199] on button "3" at bounding box center [180, 201] width 8 height 9
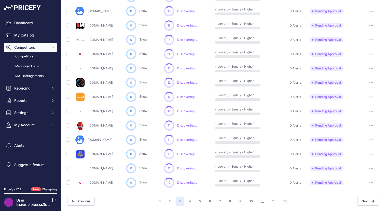
scroll to position [221, 0]
click at [373, 127] on button "button" at bounding box center [371, 125] width 10 height 7
click at [366, 143] on button "Approve Competitor" at bounding box center [359, 144] width 42 height 8
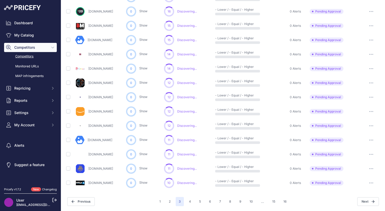
click at [373, 182] on icon "button" at bounding box center [373, 182] width 1 height 1
click at [353, 199] on button "Approve Competitor" at bounding box center [359, 201] width 42 height 8
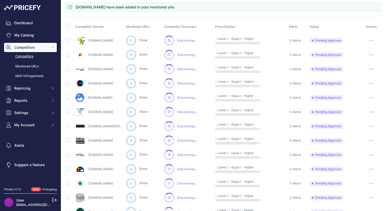
scroll to position [22, 0]
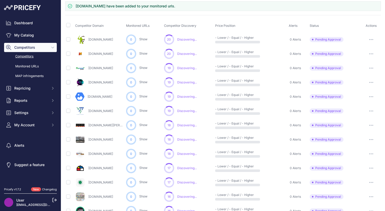
click at [372, 66] on button "button" at bounding box center [371, 67] width 10 height 7
click at [367, 84] on button "Approve Competitor" at bounding box center [359, 87] width 42 height 8
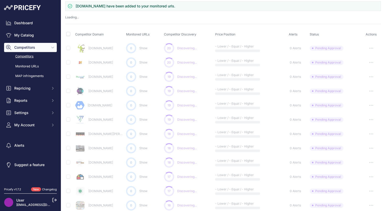
scroll to position [12, 0]
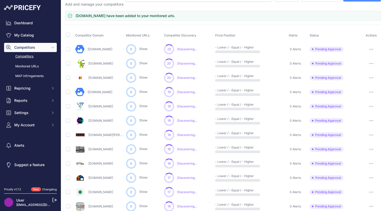
click at [370, 92] on icon "button" at bounding box center [370, 92] width 1 height 1
click at [368, 111] on button "Approve Competitor" at bounding box center [359, 111] width 42 height 8
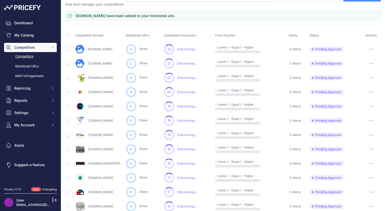
click at [371, 105] on button "button" at bounding box center [371, 106] width 10 height 7
click at [366, 124] on button "Approve Competitor" at bounding box center [359, 125] width 42 height 8
click at [374, 121] on button "button" at bounding box center [371, 120] width 10 height 7
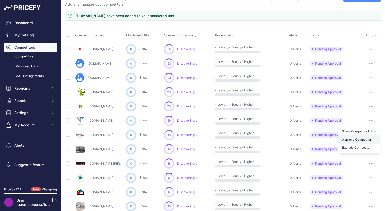
click at [365, 136] on button "Approve Competitor" at bounding box center [359, 139] width 42 height 8
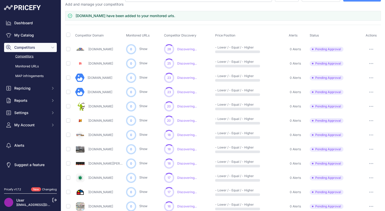
click at [373, 134] on icon "button" at bounding box center [371, 134] width 4 height 1
click at [366, 151] on button "Approve Competitor" at bounding box center [359, 153] width 42 height 8
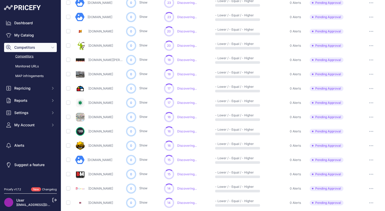
scroll to position [101, 0]
click at [373, 175] on button "button" at bounding box center [371, 174] width 10 height 7
click at [354, 193] on button "Approve Competitor" at bounding box center [359, 193] width 42 height 8
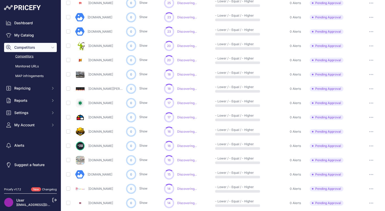
click at [369, 147] on button "button" at bounding box center [371, 145] width 10 height 7
click at [364, 163] on button "Approve Competitor" at bounding box center [359, 164] width 42 height 8
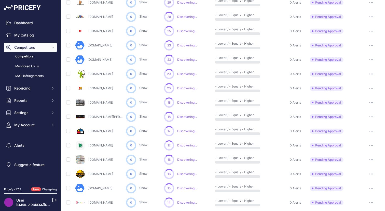
scroll to position [101, 0]
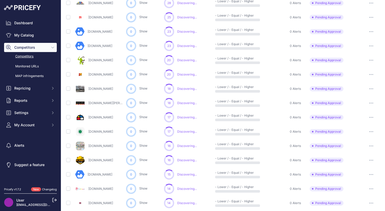
click at [372, 158] on button "button" at bounding box center [371, 159] width 10 height 7
click at [362, 182] on button "Approve Competitor" at bounding box center [359, 179] width 42 height 8
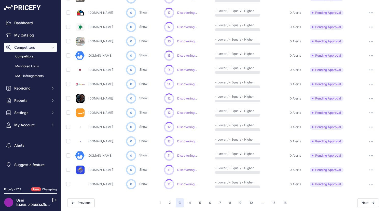
scroll to position [207, 0]
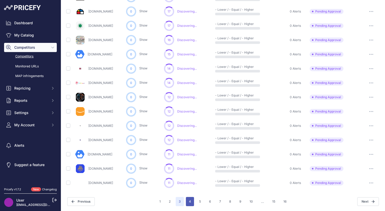
click at [191, 200] on button "4" at bounding box center [190, 201] width 8 height 9
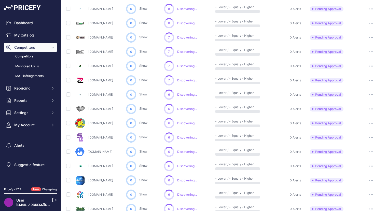
scroll to position [221, 0]
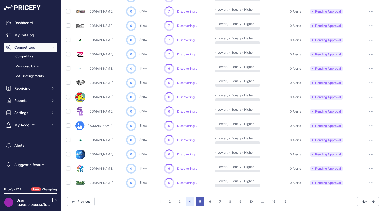
click at [198, 199] on button "5" at bounding box center [200, 201] width 8 height 9
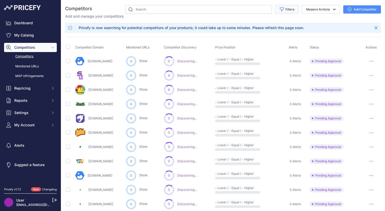
click at [288, 7] on button "Filters" at bounding box center [287, 9] width 24 height 9
click at [279, 32] on select "Select an option Active Disabled Update Profile Pending Approval Hidden Archived" at bounding box center [270, 29] width 49 height 9
select select "99"
click at [246, 25] on select "Select an option Active Disabled Update Profile Pending Approval Hidden Archived" at bounding box center [270, 29] width 49 height 9
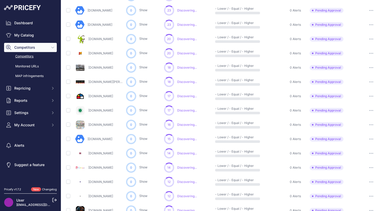
scroll to position [189, 0]
click at [69, 140] on input "checkbox" at bounding box center [68, 138] width 4 height 4
checkbox input "true"
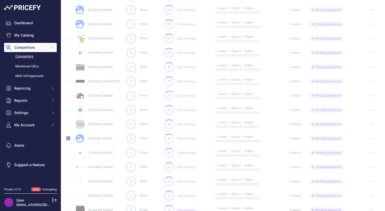
click at [69, 121] on div at bounding box center [68, 123] width 4 height 5
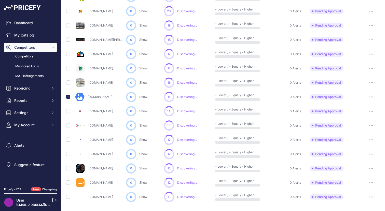
scroll to position [242, 0]
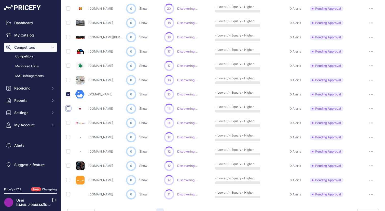
click at [68, 108] on input "checkbox" at bounding box center [68, 108] width 4 height 4
checkbox input "true"
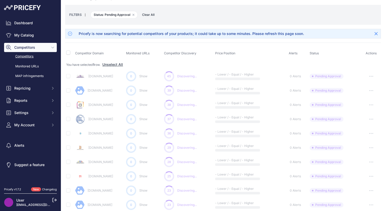
scroll to position [0, 0]
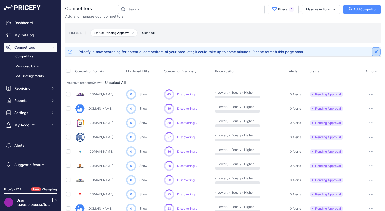
click at [376, 50] on icon "Close" at bounding box center [376, 51] width 3 height 3
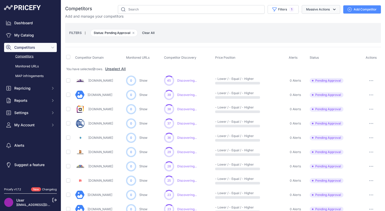
click at [322, 8] on button "Massive Actions" at bounding box center [321, 9] width 38 height 9
click at [258, 35] on div "FILTERS | Status: Pending Approval Remove filter option Clear All" at bounding box center [223, 33] width 308 height 14
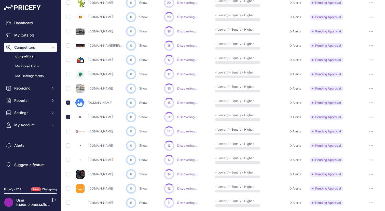
scroll to position [240, 0]
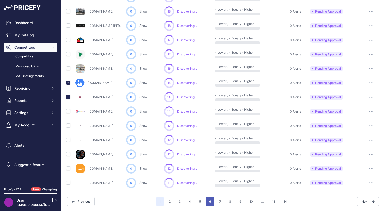
click at [209, 202] on button "6" at bounding box center [210, 201] width 8 height 9
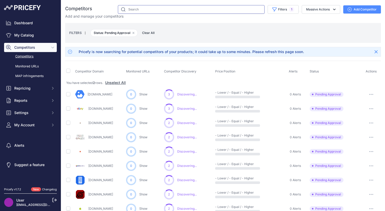
click at [128, 8] on input "text" at bounding box center [191, 9] width 147 height 9
type input ".cl"
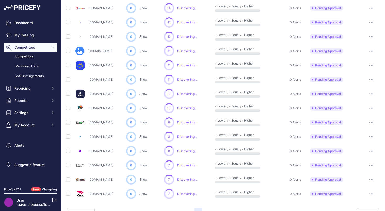
scroll to position [254, 0]
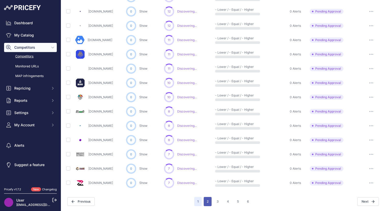
click at [209, 204] on button "2" at bounding box center [208, 201] width 8 height 9
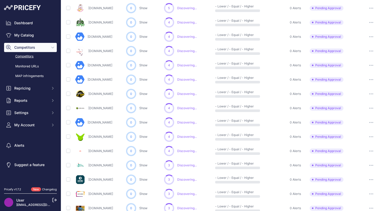
scroll to position [254, 0]
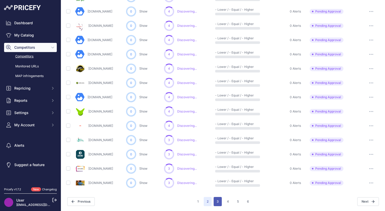
click at [216, 200] on button "3" at bounding box center [218, 201] width 8 height 9
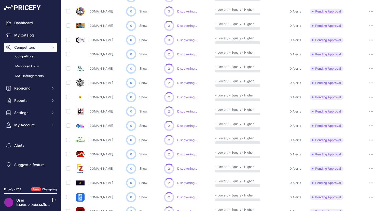
scroll to position [168, 0]
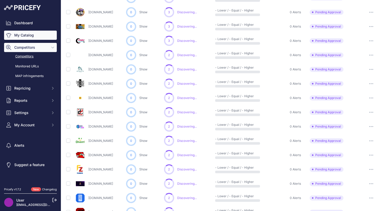
click at [27, 38] on link "My Catalog" at bounding box center [30, 35] width 53 height 9
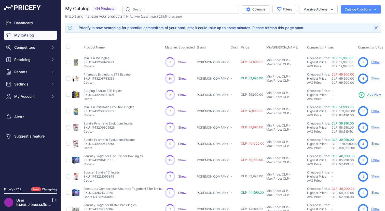
click at [182, 63] on span "Show" at bounding box center [182, 62] width 8 height 4
click at [373, 62] on link "Show" at bounding box center [375, 62] width 8 height 4
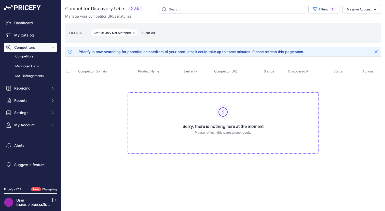
click at [215, 111] on div "Sorry, there is nothing here at the moment Please refresh this page to see resu…" at bounding box center [223, 122] width 191 height 61
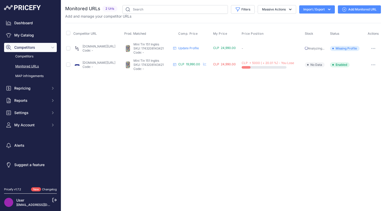
click at [66, 28] on th at bounding box center [68, 33] width 7 height 13
click at [69, 33] on input "checkbox" at bounding box center [68, 33] width 4 height 4
checkbox input "true"
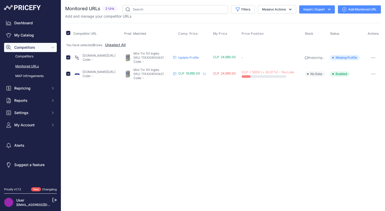
click at [375, 58] on icon "button" at bounding box center [373, 57] width 4 height 1
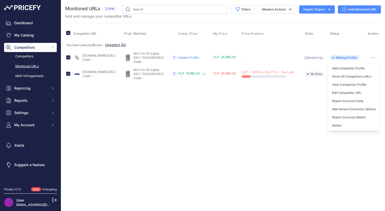
click at [287, 117] on div "Close You are not connected to the internet." at bounding box center [223, 105] width 324 height 211
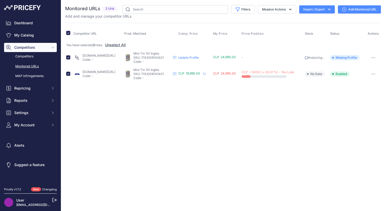
click at [198, 60] on td "Update Profile" at bounding box center [194, 57] width 35 height 16
click at [197, 57] on link "Update Profile" at bounding box center [188, 58] width 21 height 4
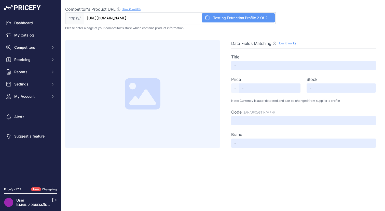
type input "Pokémon 151 Mini Tin Pack 10 Inglés"
type input "Not Found"
type input "UD3672"
type input "Pokemon"
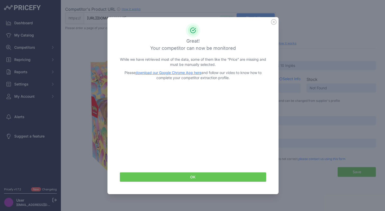
click at [198, 177] on button "OK" at bounding box center [193, 177] width 147 height 10
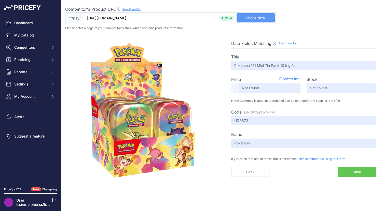
click at [139, 113] on img at bounding box center [143, 110] width 140 height 140
click at [290, 76] on span "Select Info" at bounding box center [289, 79] width 21 height 6
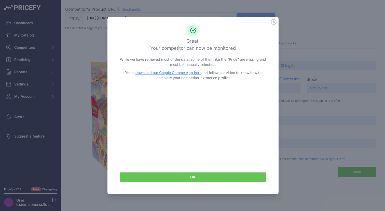
click at [186, 175] on button "OK" at bounding box center [193, 177] width 147 height 10
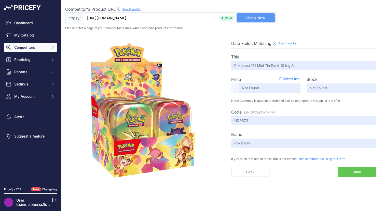
click at [31, 46] on span "Competitors" at bounding box center [30, 47] width 33 height 5
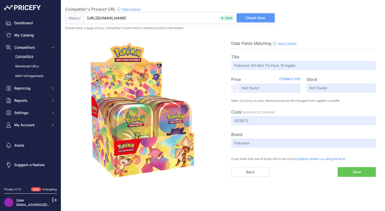
click at [31, 55] on link "Competitors" at bounding box center [30, 56] width 53 height 9
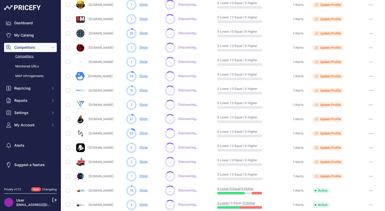
scroll to position [56, 0]
click at [144, 119] on link "Show" at bounding box center [144, 119] width 8 height 4
